Goal: Information Seeking & Learning: Learn about a topic

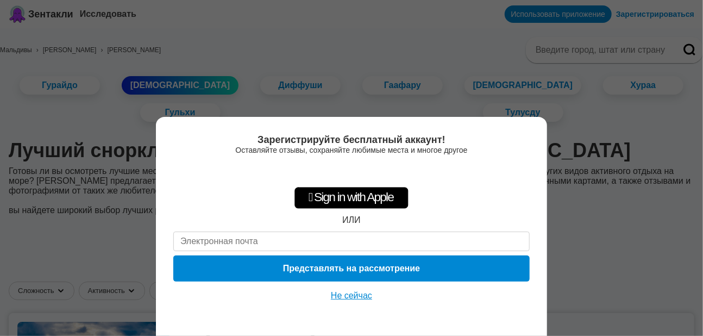
click at [365, 294] on font "Не сейчас" at bounding box center [351, 294] width 41 height 9
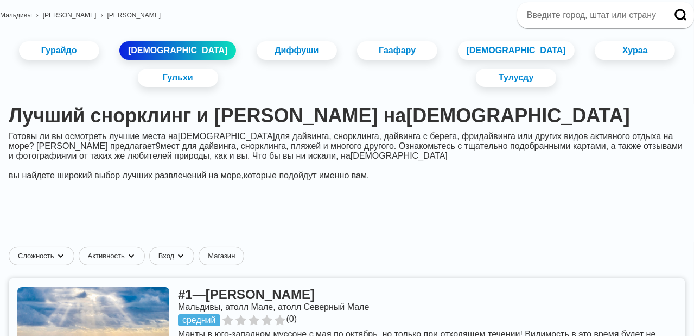
scroll to position [217, 0]
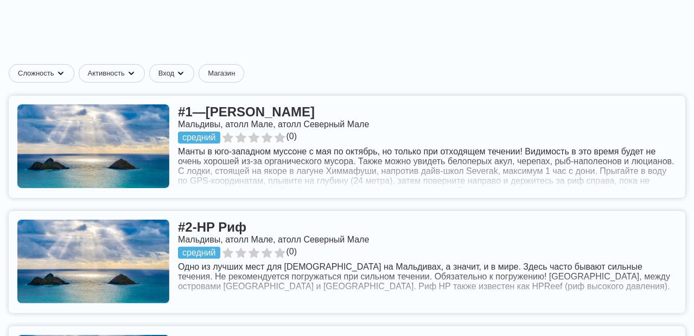
click at [381, 198] on link at bounding box center [347, 147] width 677 height 102
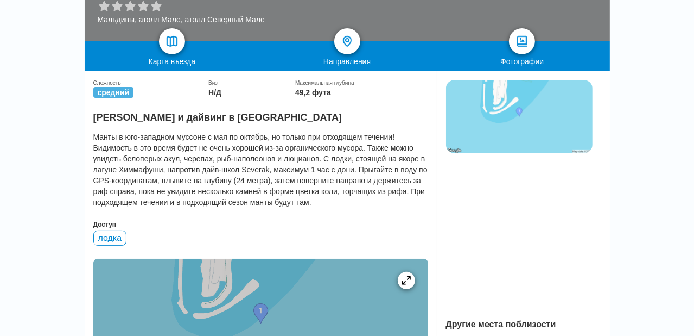
scroll to position [217, 0]
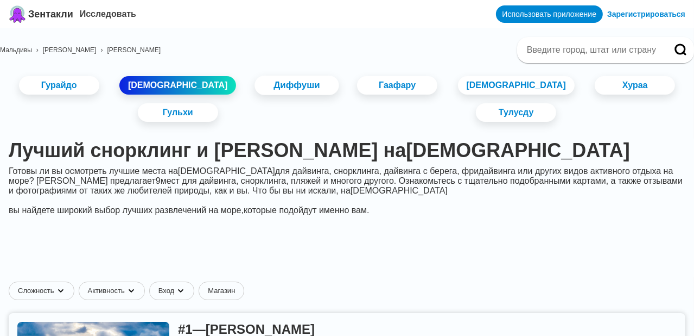
click at [308, 85] on font "Диффуши" at bounding box center [297, 85] width 46 height 10
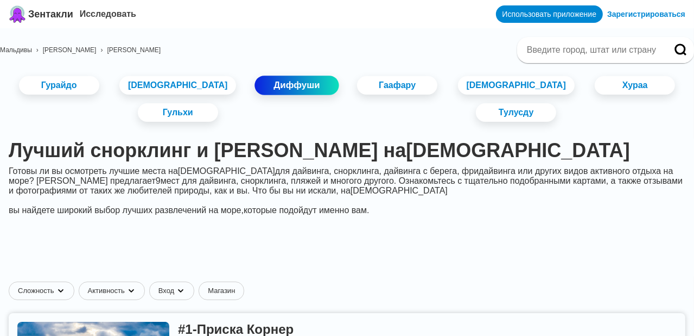
click at [308, 86] on font "Диффуши" at bounding box center [297, 85] width 46 height 10
click at [216, 88] on font "[DEMOGRAPHIC_DATA]" at bounding box center [177, 85] width 105 height 10
